Goal: Transaction & Acquisition: Purchase product/service

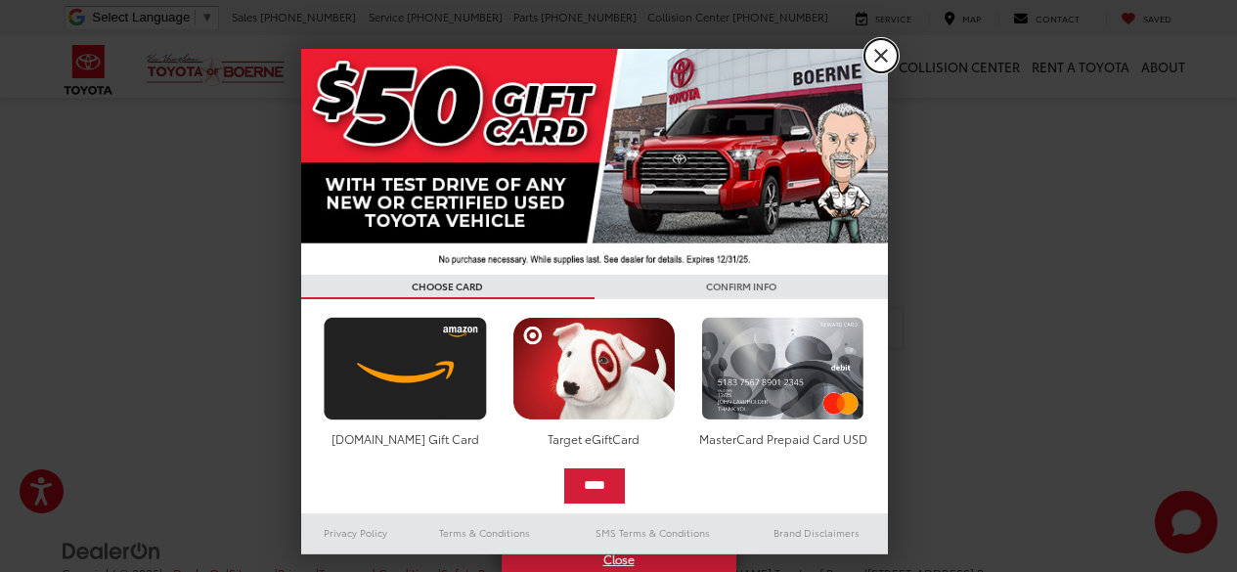
click at [873, 56] on link "X" at bounding box center [881, 55] width 33 height 33
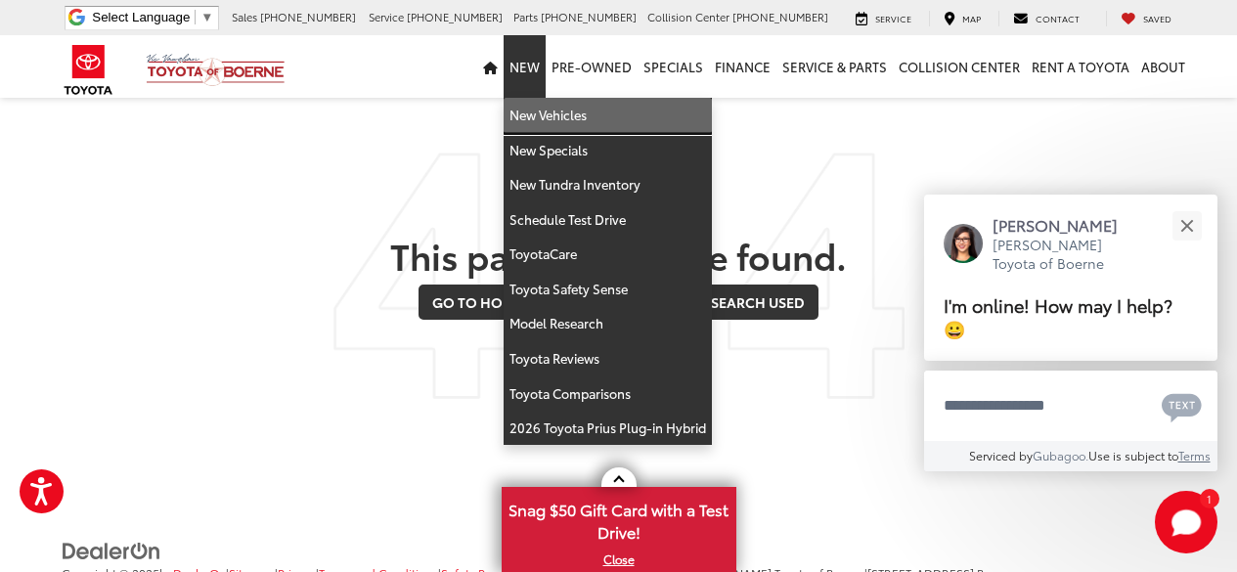
click at [556, 121] on link "New Vehicles" at bounding box center [608, 115] width 208 height 35
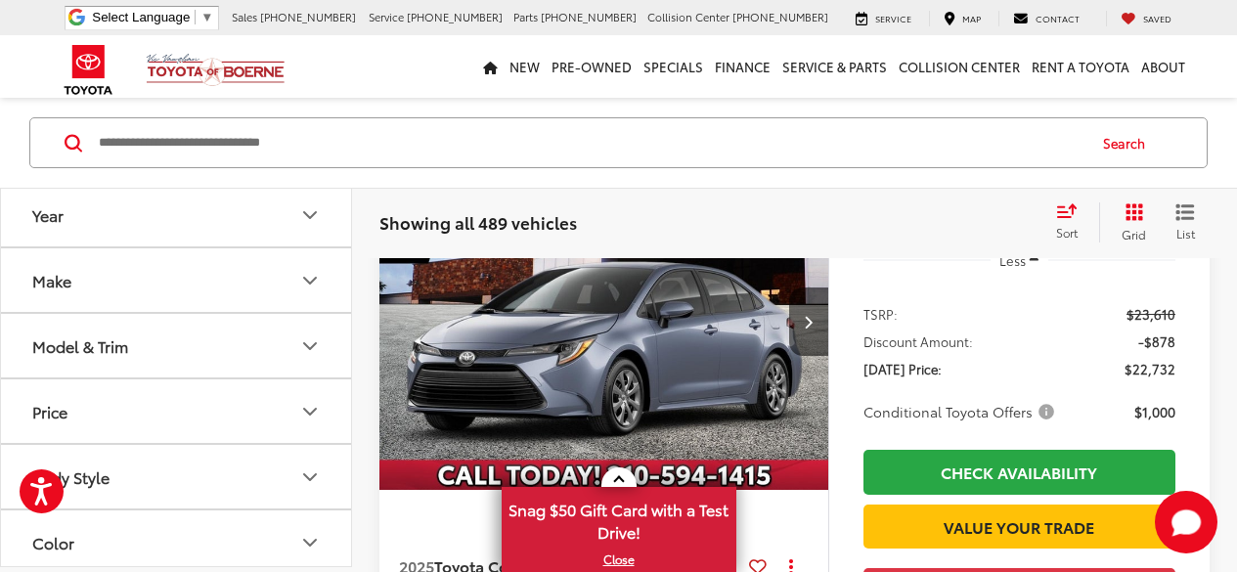
scroll to position [259, 0]
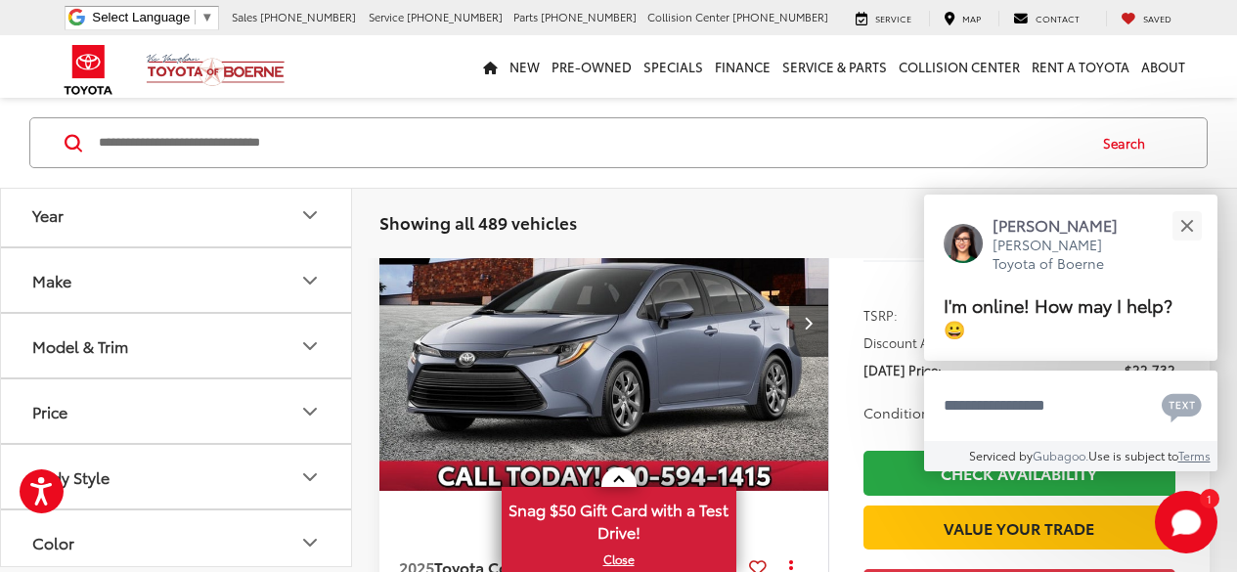
click at [324, 354] on button "Model & Trim" at bounding box center [177, 347] width 352 height 64
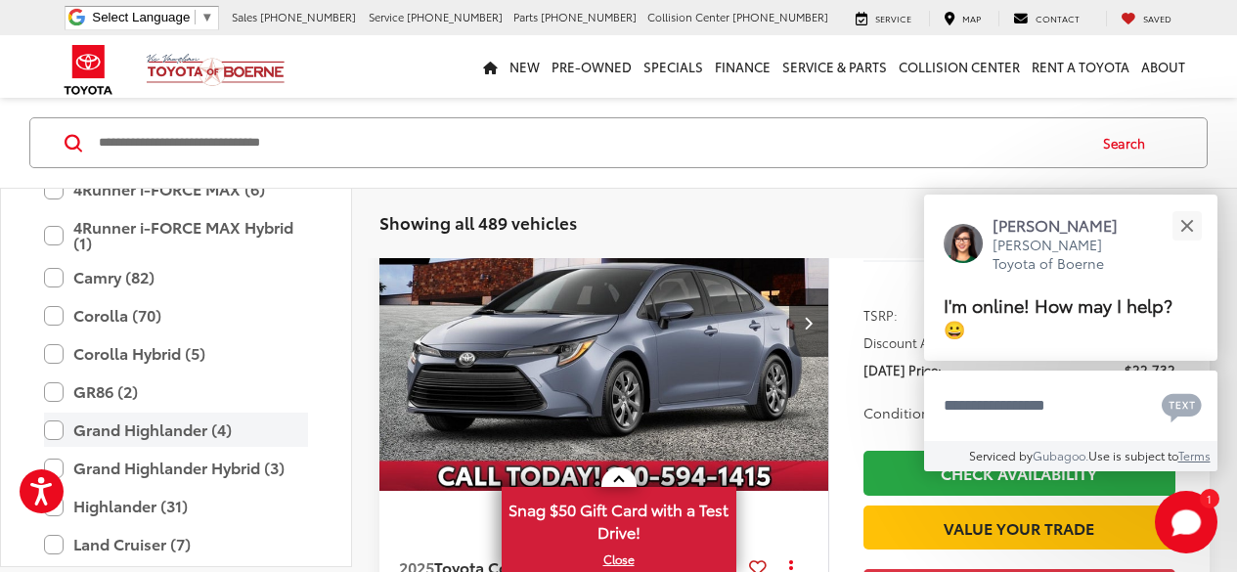
scroll to position [510, 0]
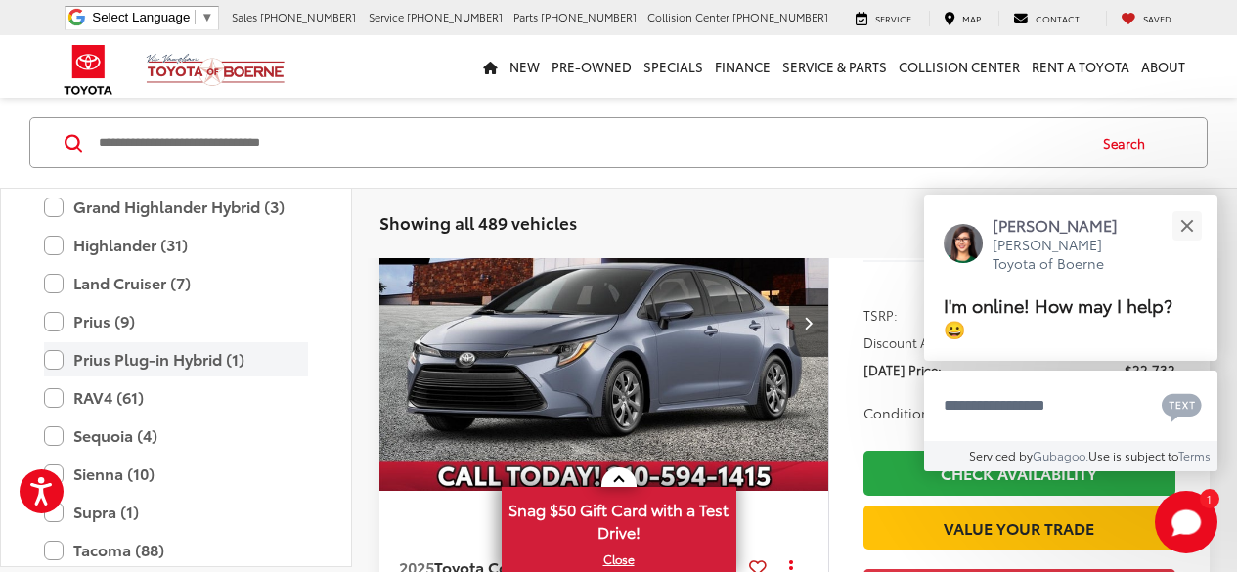
click at [54, 359] on label "Prius Plug-in Hybrid (1)" at bounding box center [176, 360] width 264 height 34
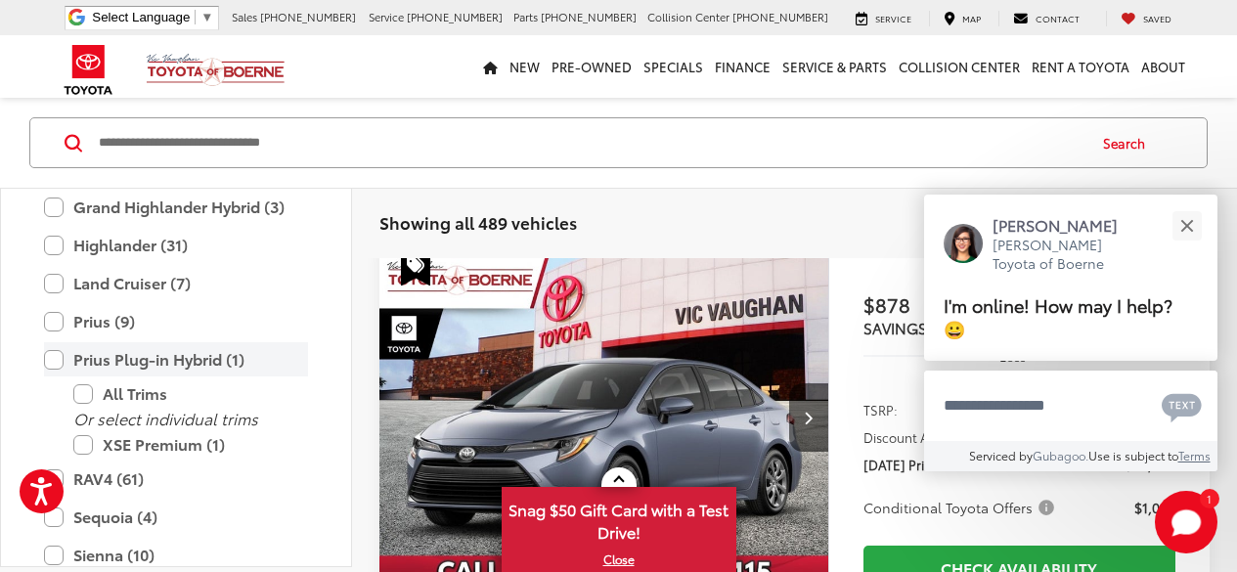
scroll to position [154, 0]
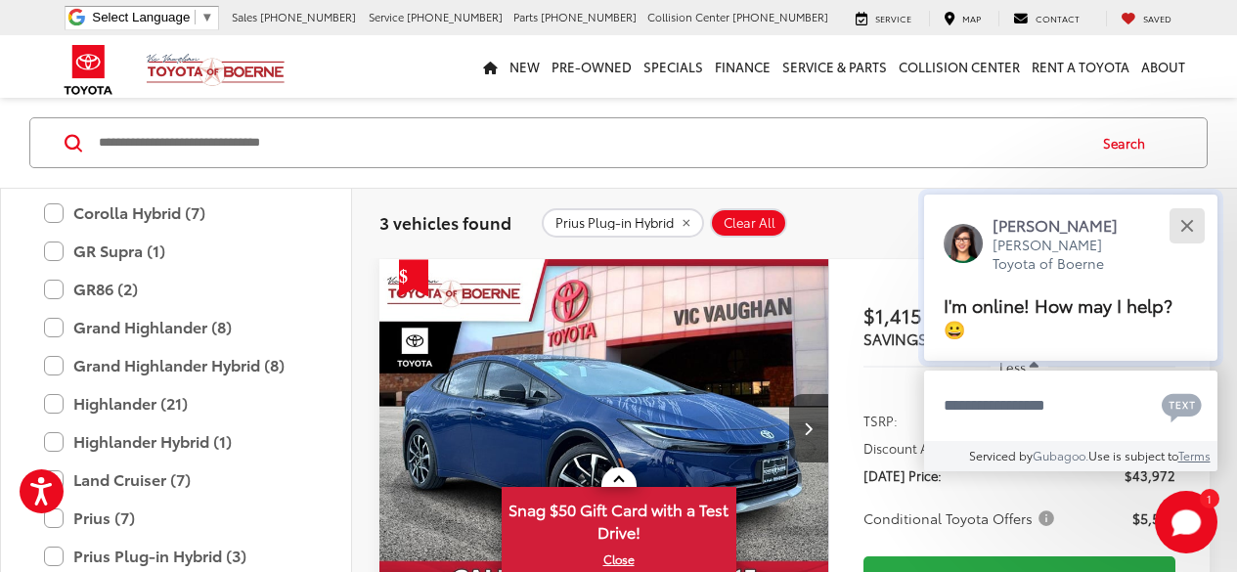
click at [1186, 222] on button "Close" at bounding box center [1187, 225] width 42 height 42
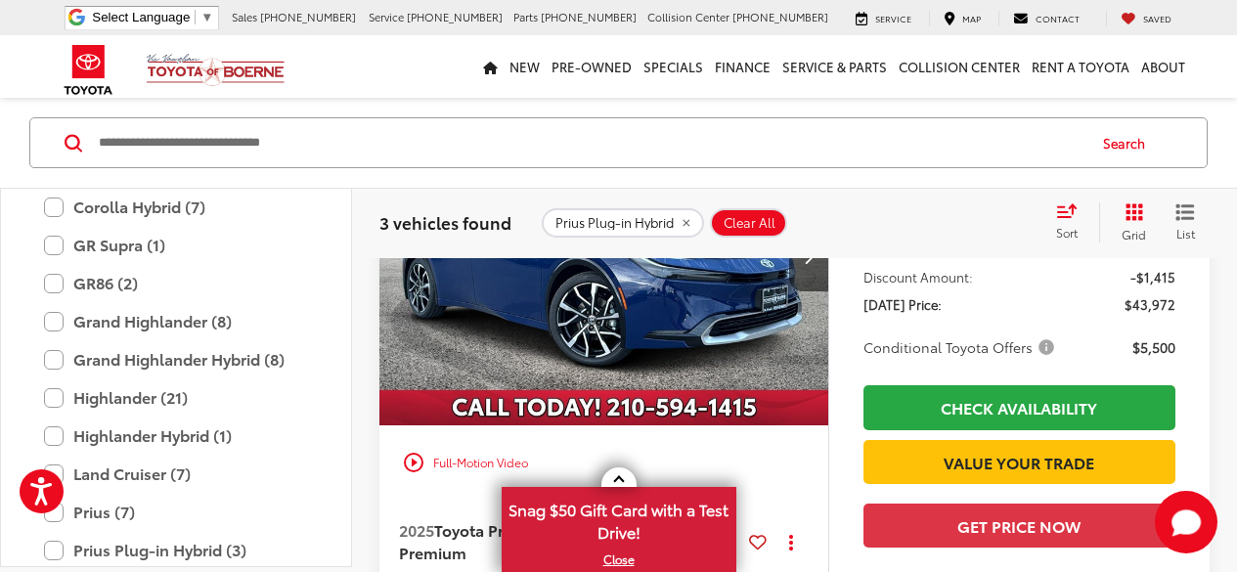
scroll to position [187, 0]
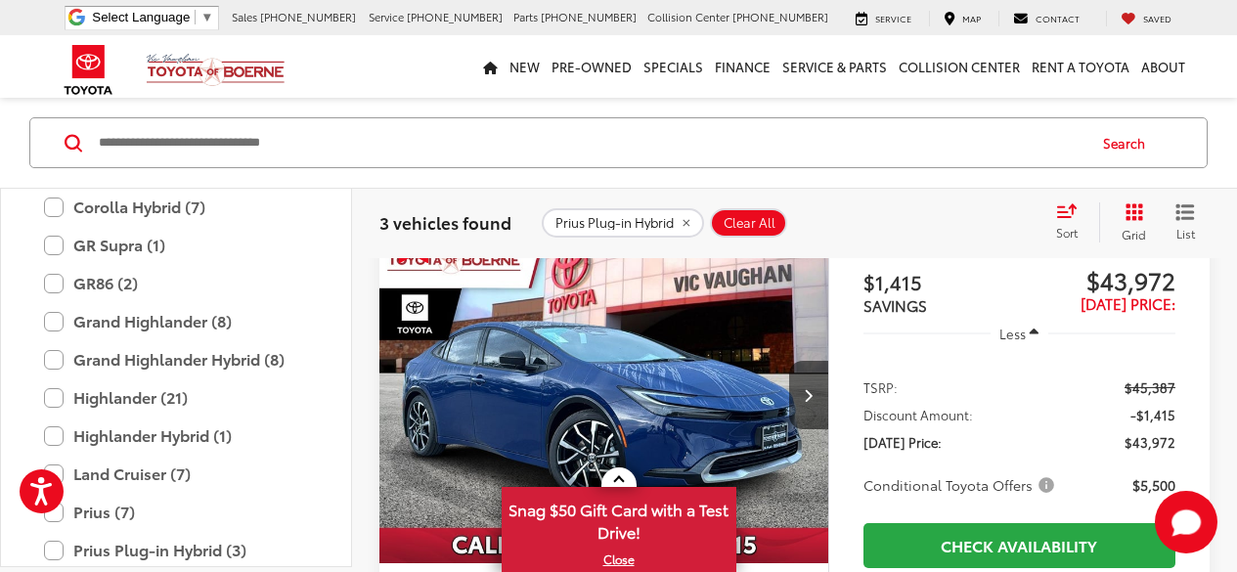
click at [1038, 481] on span "Conditional Toyota Offers" at bounding box center [961, 485] width 195 height 20
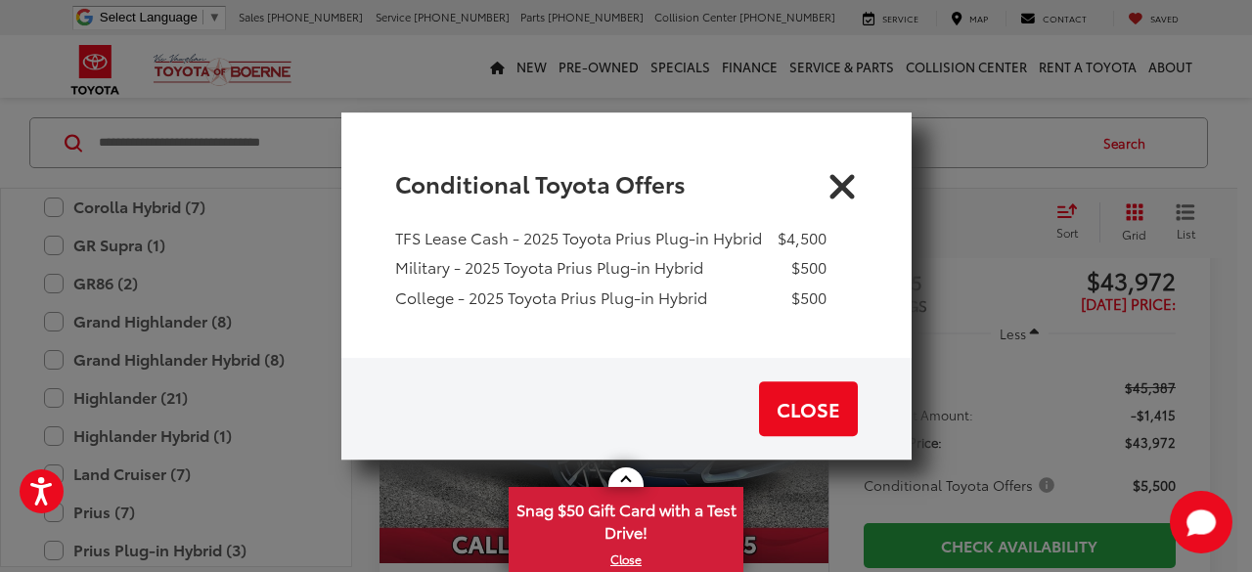
click at [850, 183] on icon "Close" at bounding box center [841, 182] width 31 height 31
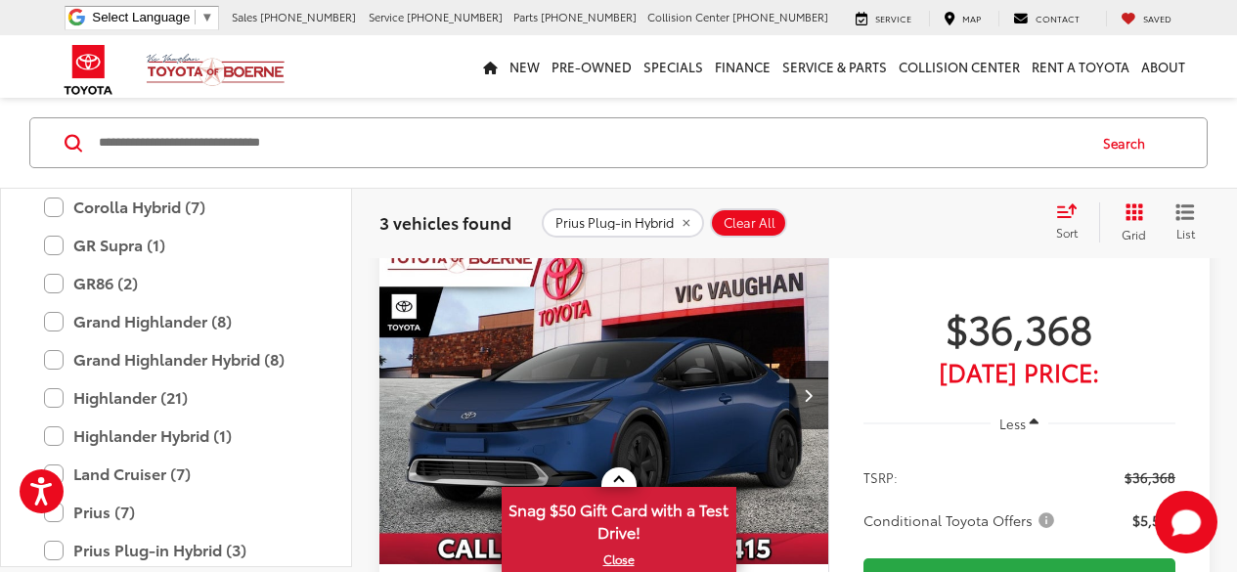
scroll to position [1230, 0]
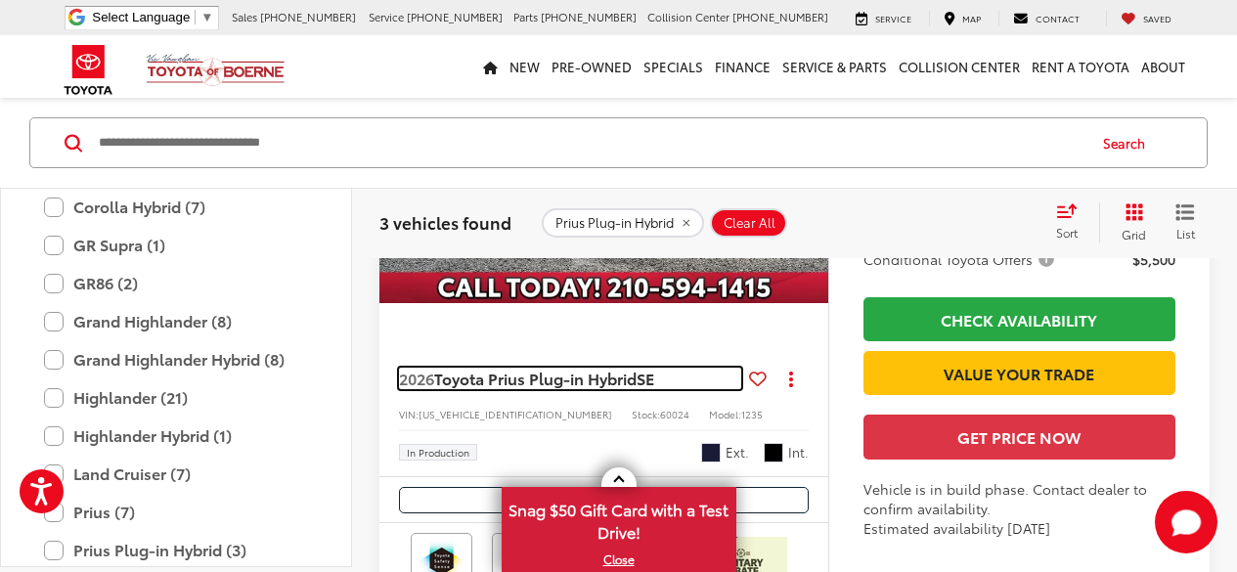
click at [487, 377] on span "Toyota Prius Plug-in Hybrid" at bounding box center [535, 378] width 202 height 22
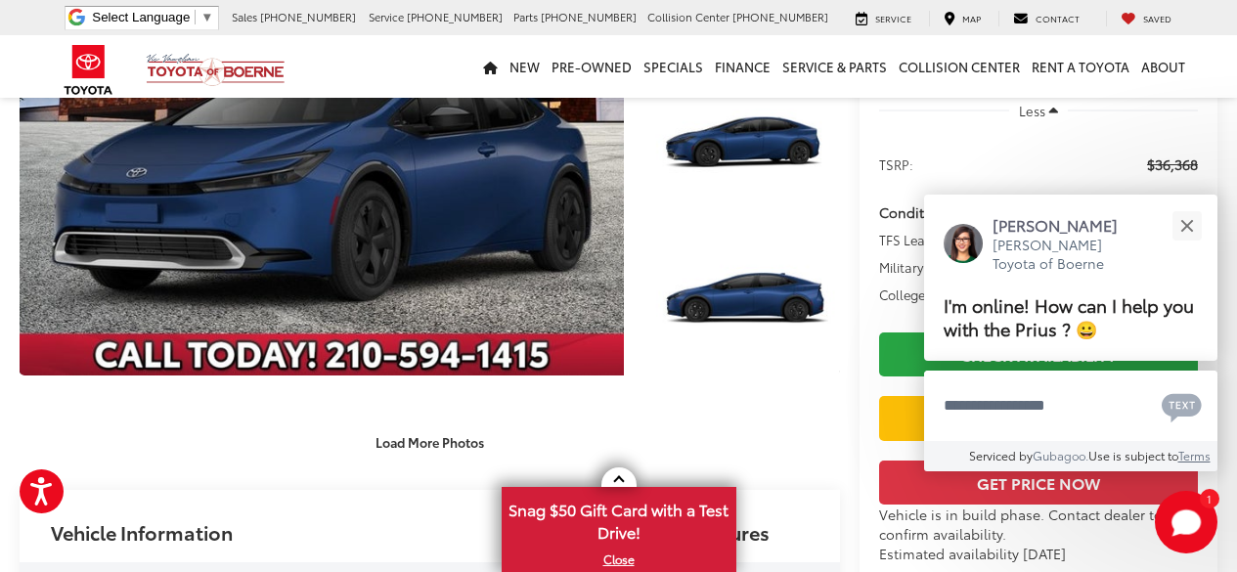
scroll to position [521, 0]
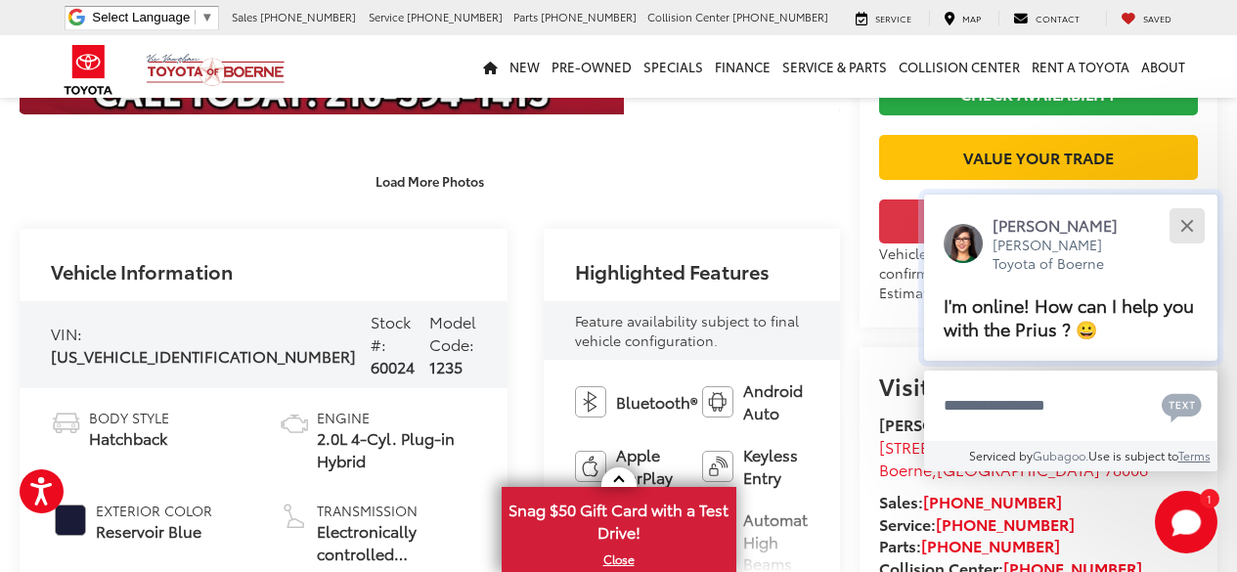
click at [1185, 231] on button "Close" at bounding box center [1187, 225] width 42 height 42
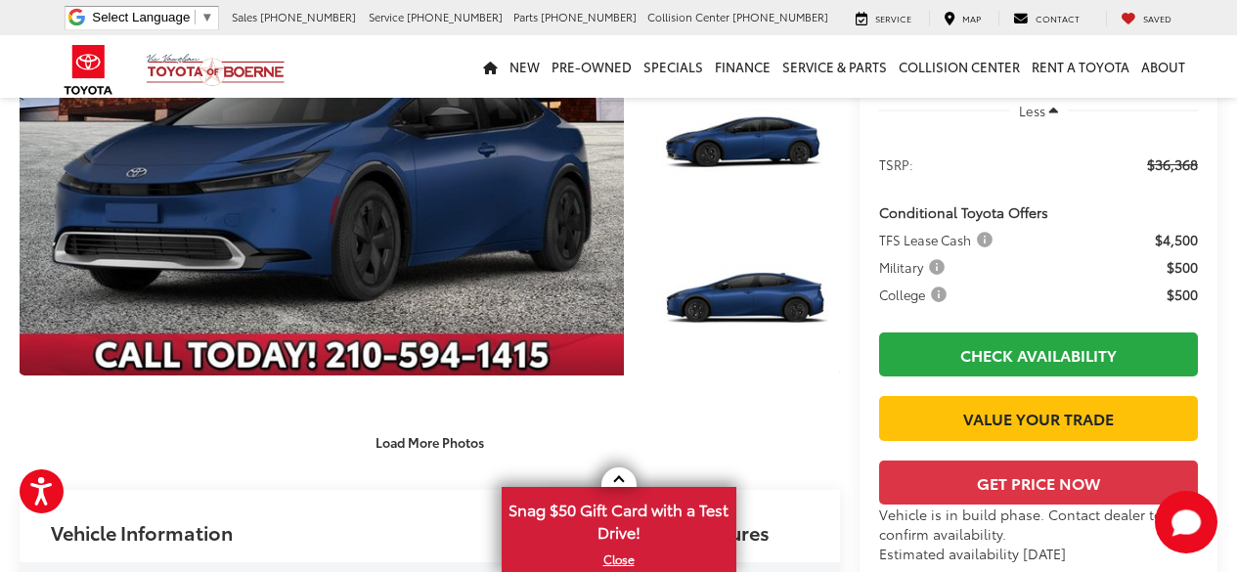
scroll to position [0, 0]
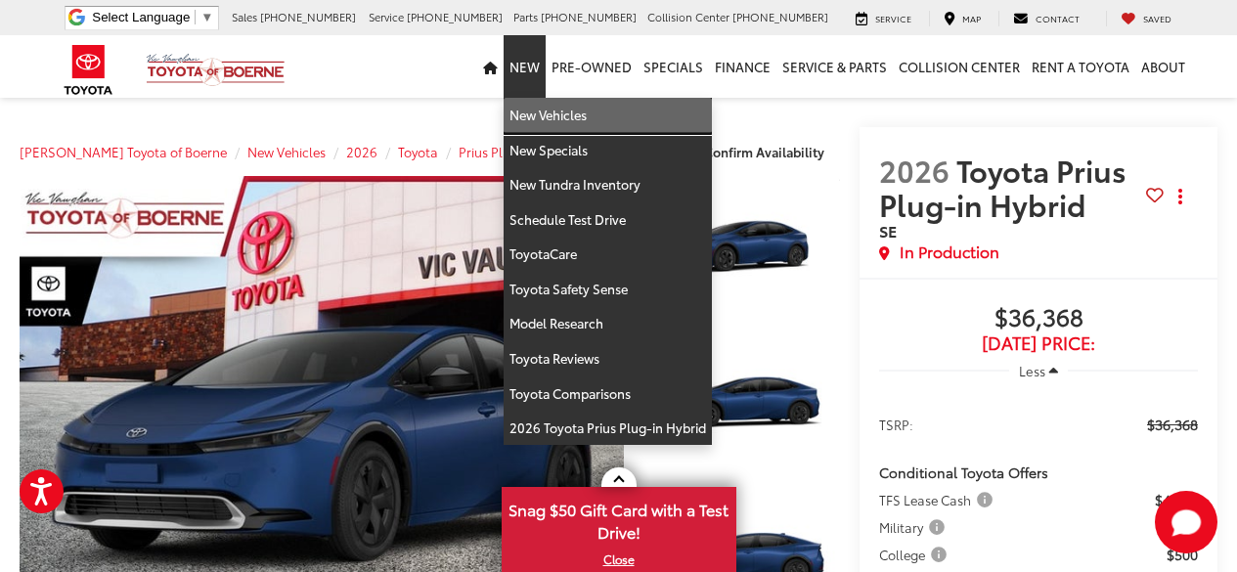
click at [555, 120] on link "New Vehicles" at bounding box center [608, 115] width 208 height 35
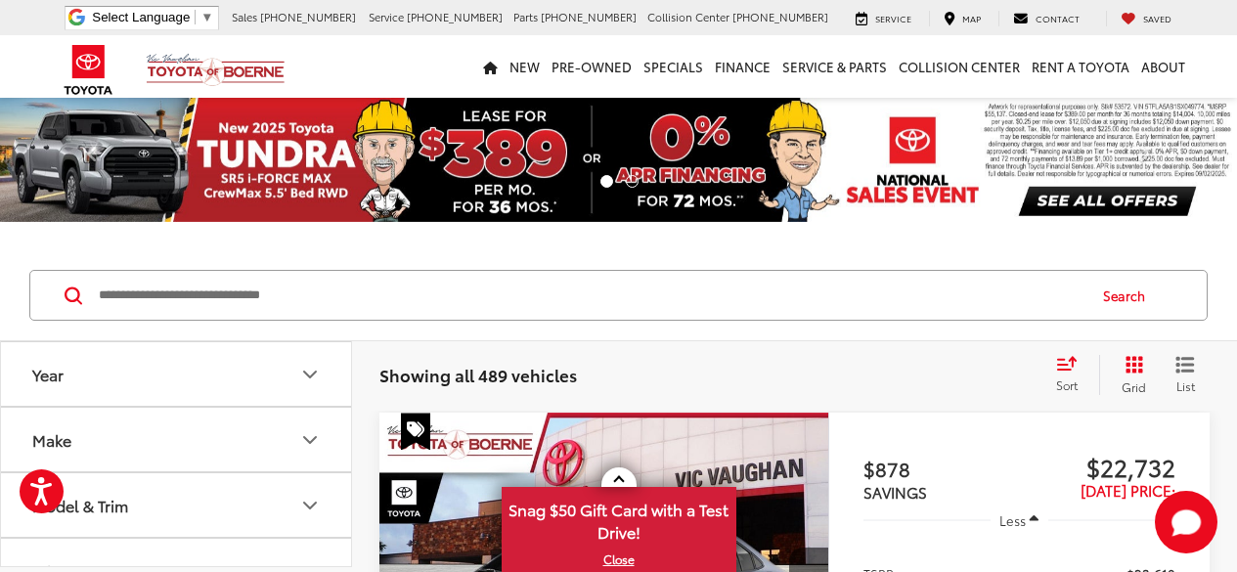
click at [307, 494] on icon "Model & Trim" at bounding box center [309, 505] width 23 height 23
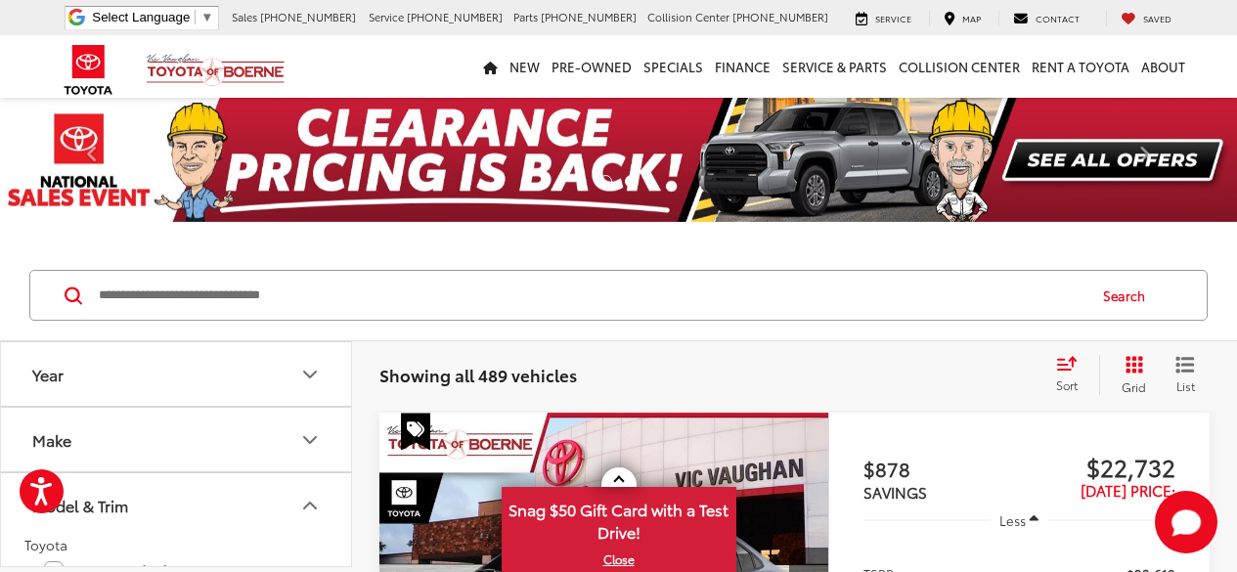
scroll to position [260, 0]
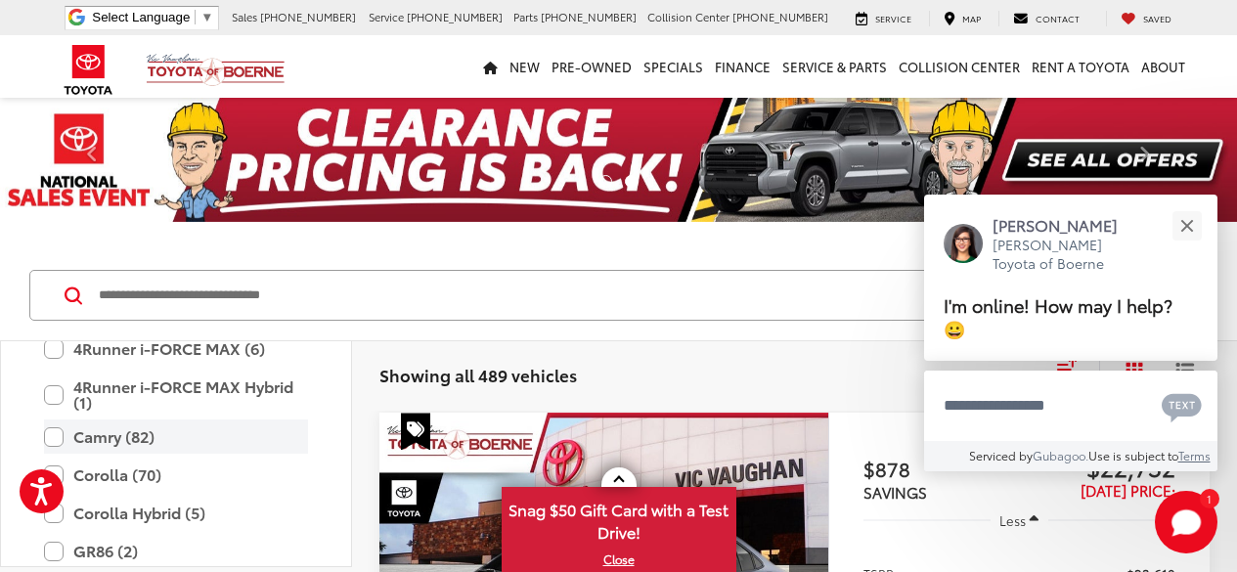
click at [61, 435] on label "Camry (82)" at bounding box center [176, 437] width 264 height 34
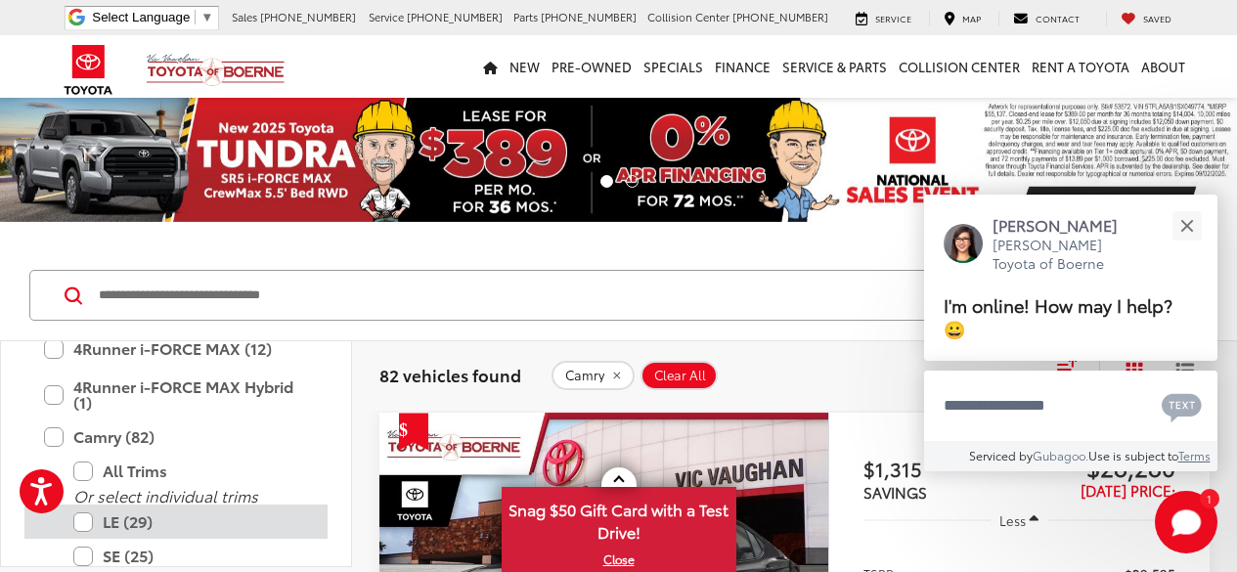
click at [82, 522] on label "LE (29)" at bounding box center [190, 522] width 235 height 34
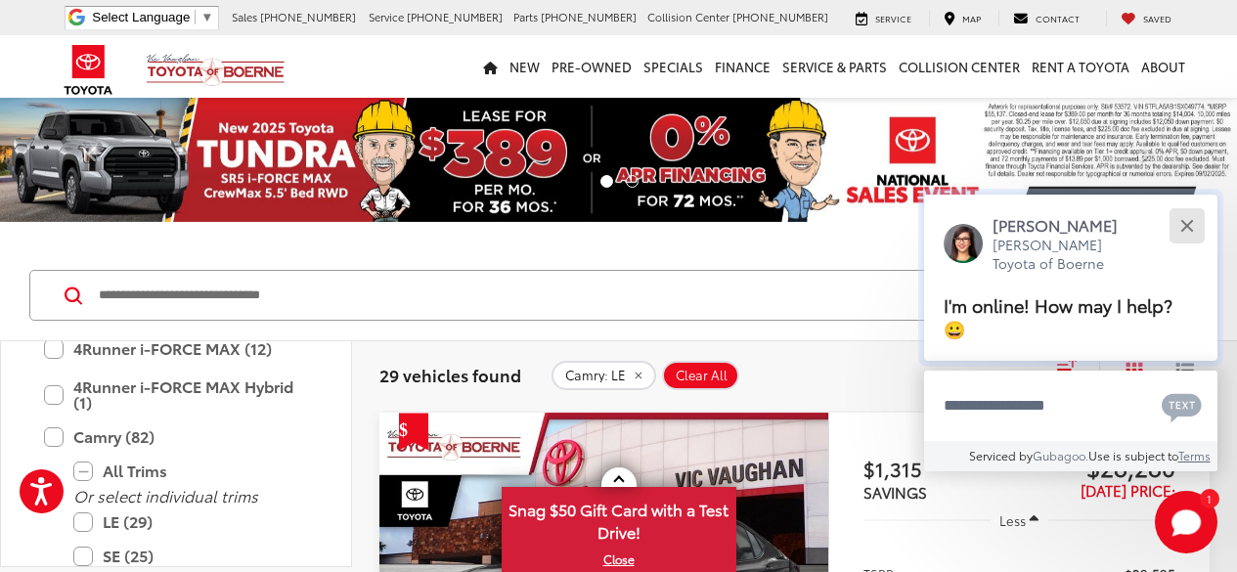
click at [1195, 227] on button "Close" at bounding box center [1187, 225] width 42 height 42
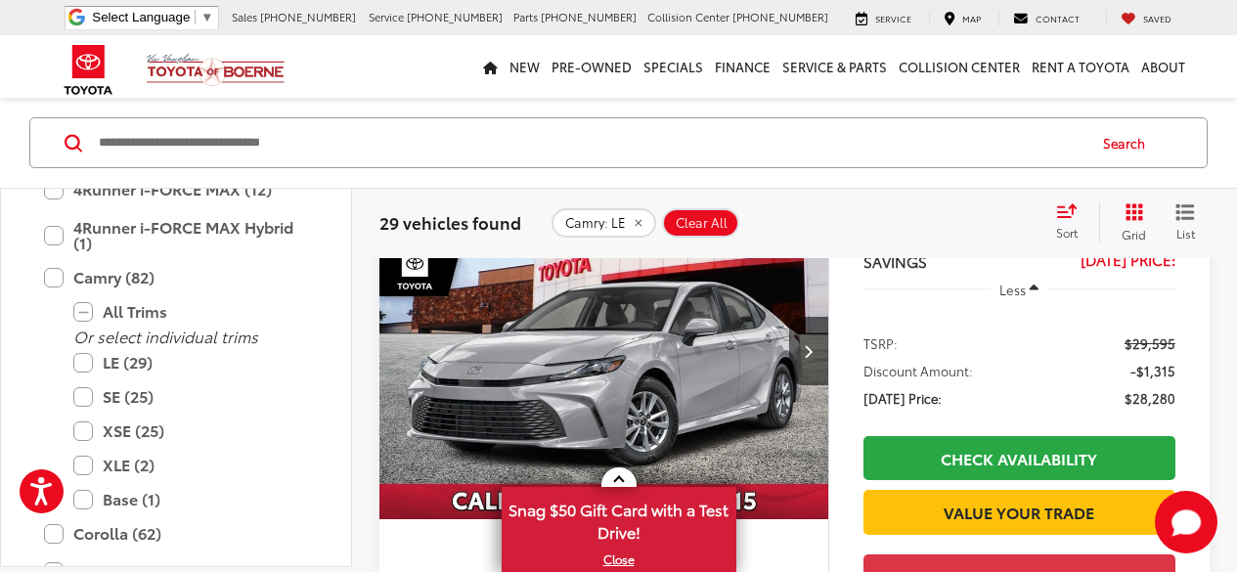
scroll to position [652, 0]
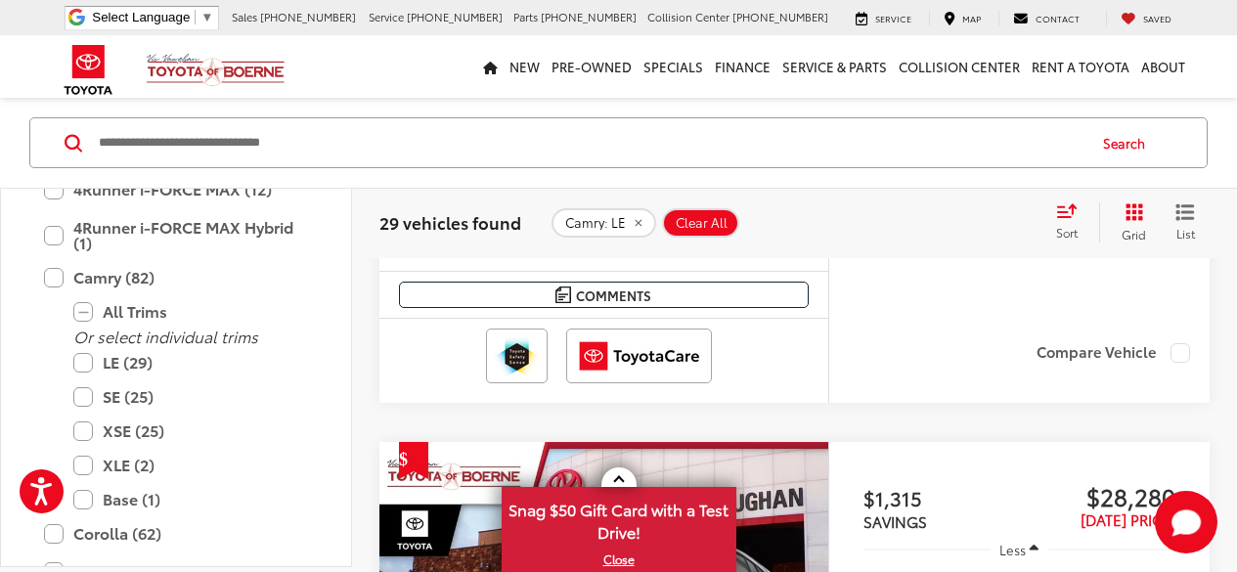
click at [1076, 211] on icon "Select sort value" at bounding box center [1067, 210] width 22 height 15
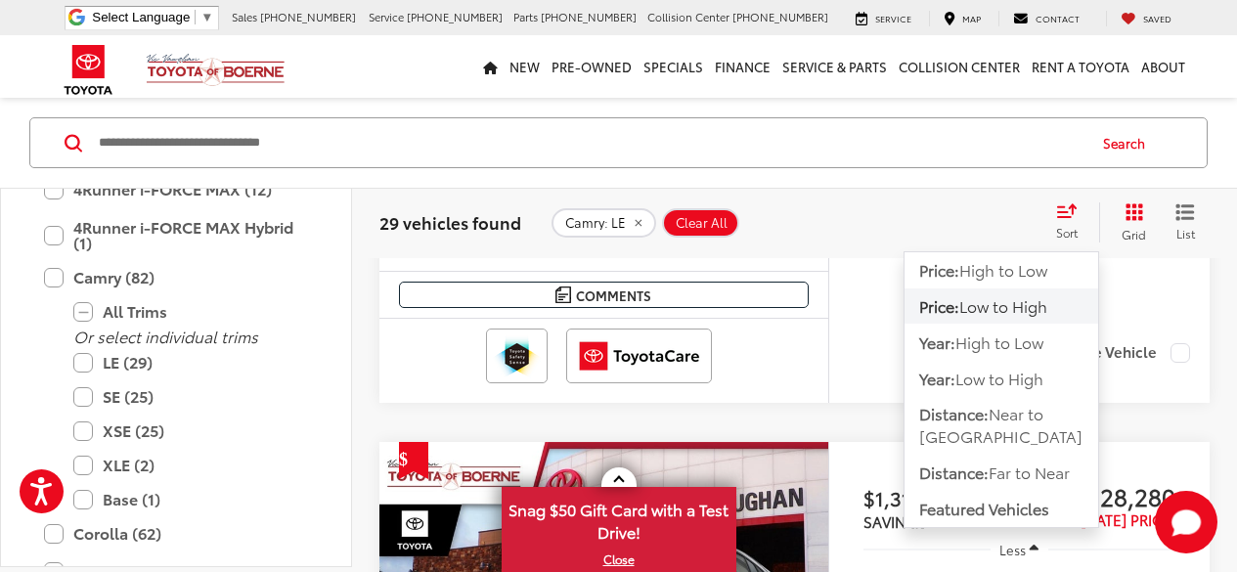
click at [1047, 310] on span "Low to High" at bounding box center [1003, 305] width 88 height 22
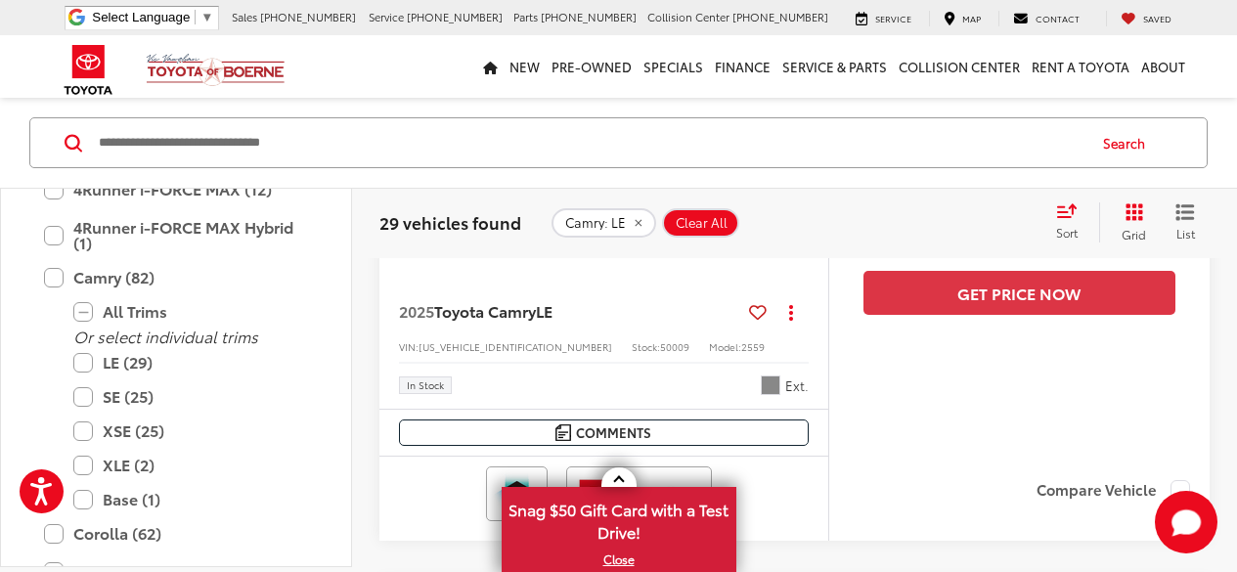
scroll to position [936, 0]
